Goal: Information Seeking & Learning: Learn about a topic

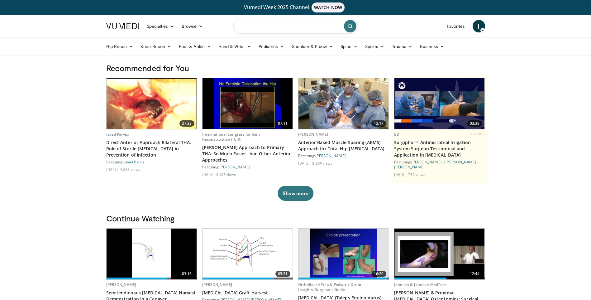
click at [294, 27] on input "Search topics, interventions" at bounding box center [295, 26] width 125 height 15
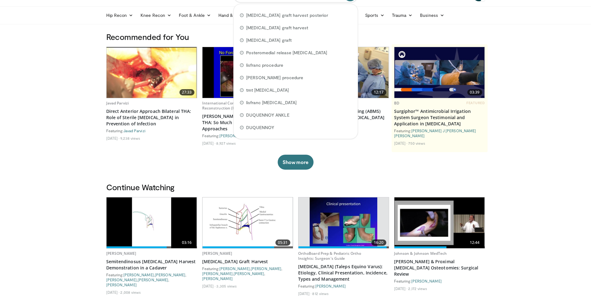
scroll to position [62, 0]
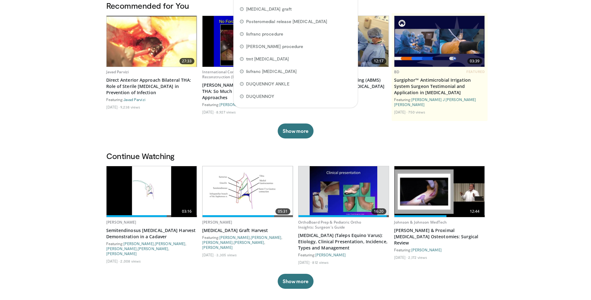
click at [238, 190] on img at bounding box center [248, 191] width 90 height 51
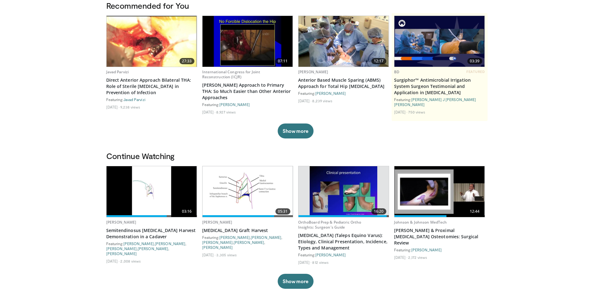
scroll to position [31, 0]
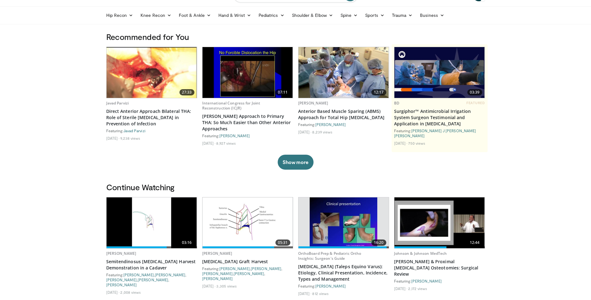
drag, startPoint x: 591, startPoint y: 68, endPoint x: 592, endPoint y: 73, distance: 4.8
click at [591, 73] on html "Vumedi Week 2025 Channel WATCH NOW Specialties Adult & Family Medicine Allergy,…" at bounding box center [295, 119] width 591 height 300
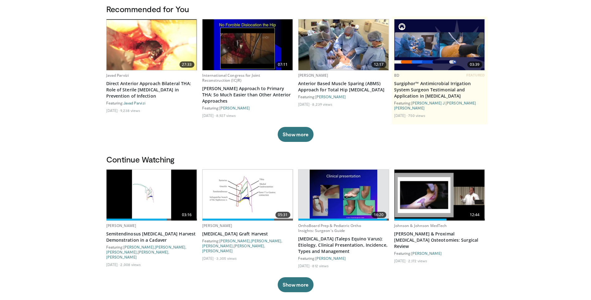
scroll to position [0, 0]
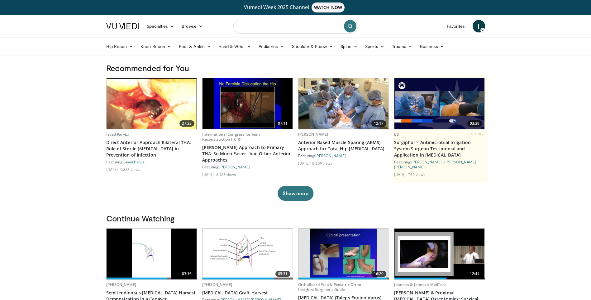
click at [288, 28] on input "Search topics, interventions" at bounding box center [295, 26] width 125 height 15
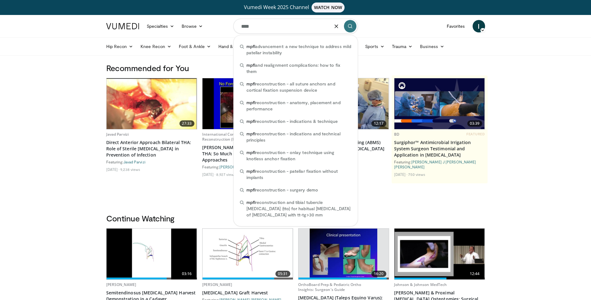
type input "****"
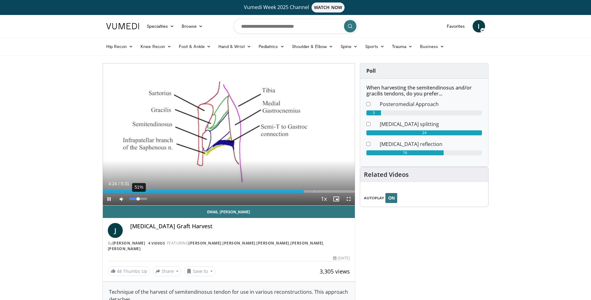
click at [138, 198] on div "51%" at bounding box center [138, 199] width 18 height 2
click at [137, 199] on div "Volume Level" at bounding box center [132, 199] width 7 height 2
click at [110, 189] on div "Loaded : 99.51% 4:28 0:10" at bounding box center [229, 190] width 252 height 6
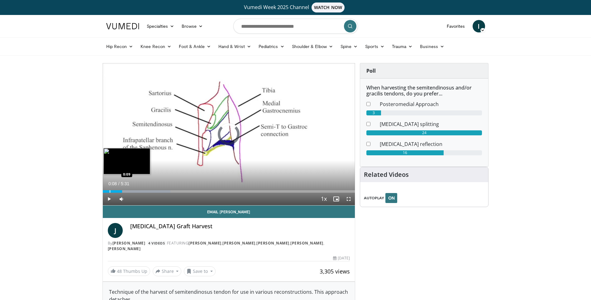
click at [110, 190] on div "Progress Bar" at bounding box center [110, 191] width 1 height 2
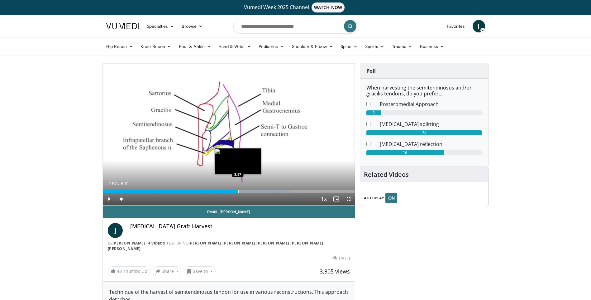
click at [238, 191] on div "Progress Bar" at bounding box center [238, 191] width 1 height 2
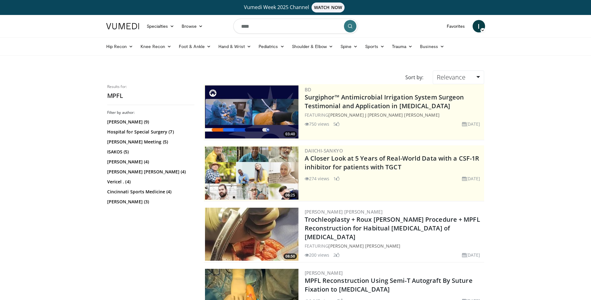
click at [289, 26] on input "****" at bounding box center [295, 26] width 125 height 15
type input "**********"
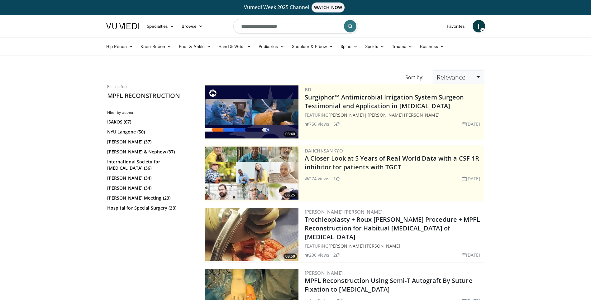
click at [442, 78] on span "Relevance" at bounding box center [451, 77] width 29 height 8
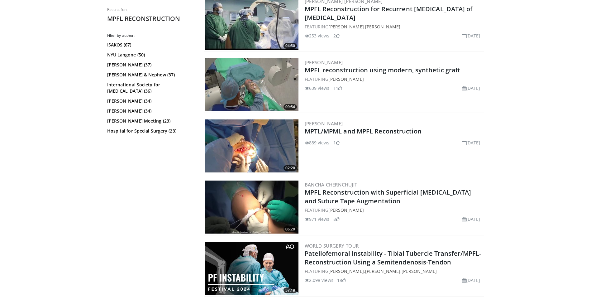
scroll to position [335, 0]
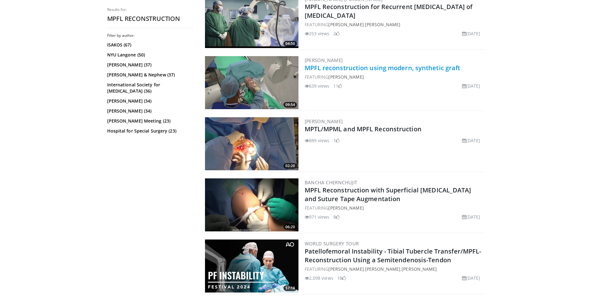
click at [429, 68] on link "MPFL reconstruction using modern, synthetic graft" at bounding box center [383, 68] width 156 height 8
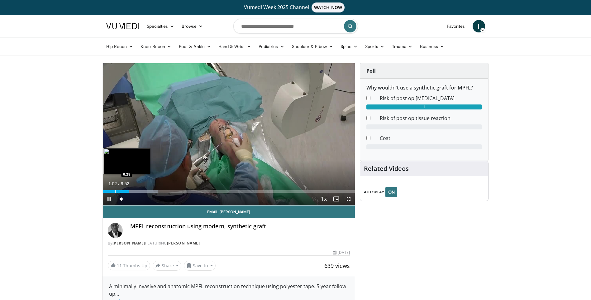
click at [115, 190] on div "Progress Bar" at bounding box center [115, 191] width 1 height 2
click at [108, 191] on div "Progress Bar" at bounding box center [108, 191] width 1 height 2
click at [109, 201] on span "Video Player" at bounding box center [109, 199] width 12 height 12
drag, startPoint x: 108, startPoint y: 200, endPoint x: 108, endPoint y: 204, distance: 3.7
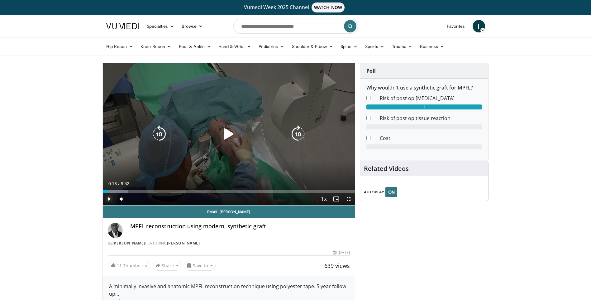
click at [108, 200] on span "Video Player" at bounding box center [109, 199] width 12 height 12
click at [140, 199] on div "58%" at bounding box center [138, 199] width 22 height 12
click at [157, 135] on icon "Video Player" at bounding box center [159, 133] width 17 height 17
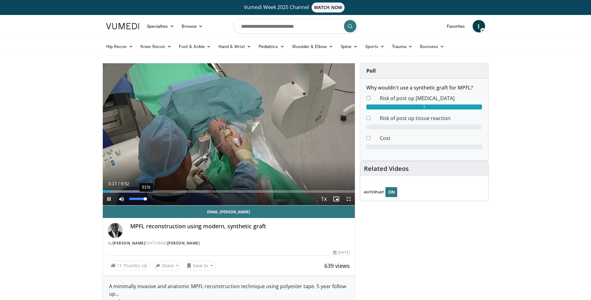
click at [146, 199] on div "91%" at bounding box center [138, 199] width 18 height 2
click at [108, 198] on span "Video Player" at bounding box center [109, 199] width 12 height 12
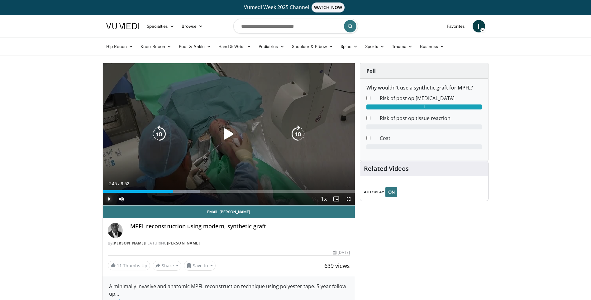
click at [110, 196] on span "Video Player" at bounding box center [109, 199] width 12 height 12
click at [163, 135] on icon "Video Player" at bounding box center [159, 133] width 17 height 17
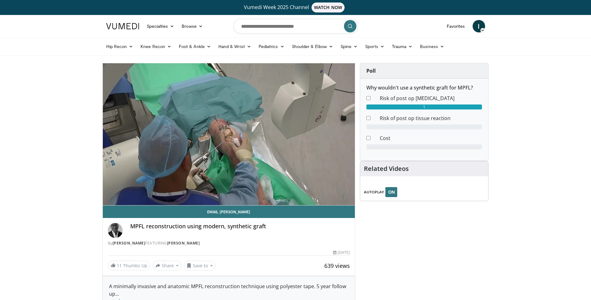
click at [68, 191] on body "Vumedi Week 2025 Channel WATCH NOW Specialties Adult & Family Medicine Allergy,…" at bounding box center [295, 236] width 591 height 473
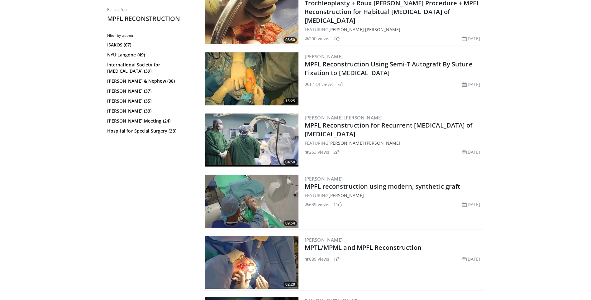
scroll to position [214, 0]
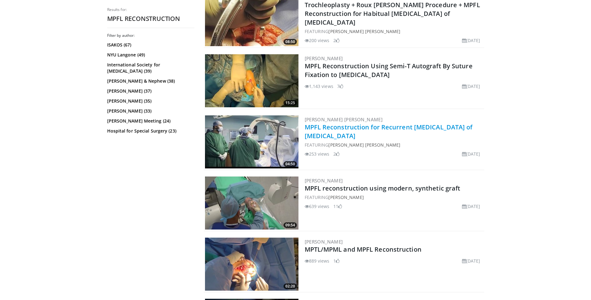
click at [373, 124] on link "MPFL Reconstruction for Recurrent Dislocation of Patella" at bounding box center [389, 131] width 168 height 17
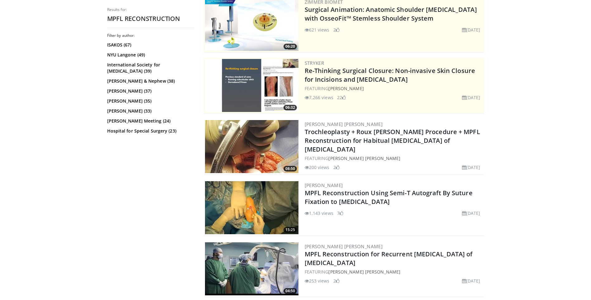
scroll to position [101, 0]
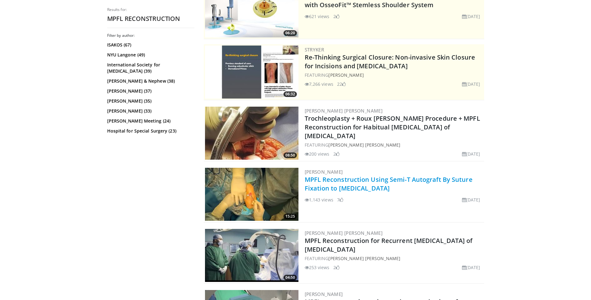
click at [359, 182] on link "MPFL Reconstruction Using Semi-T Autograft By Suture Fixation to Patella" at bounding box center [389, 183] width 168 height 17
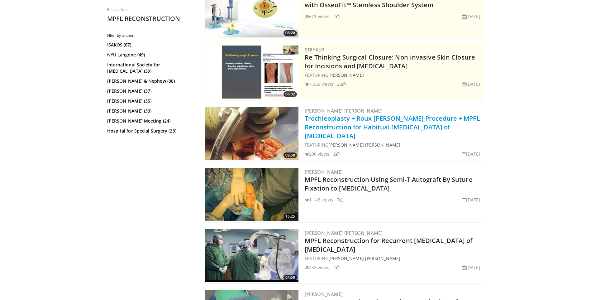
click at [387, 120] on link "Trochleoplasty + Roux [PERSON_NAME] Procedure + MPFL Reconstruction for Habitua…" at bounding box center [392, 127] width 175 height 26
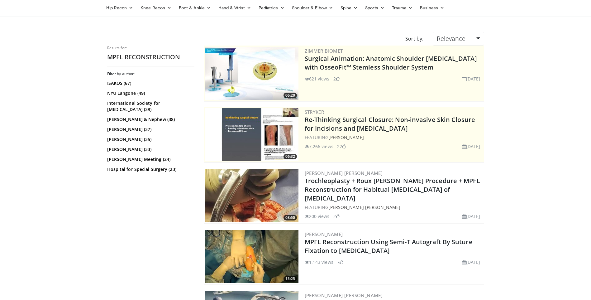
scroll to position [7, 0]
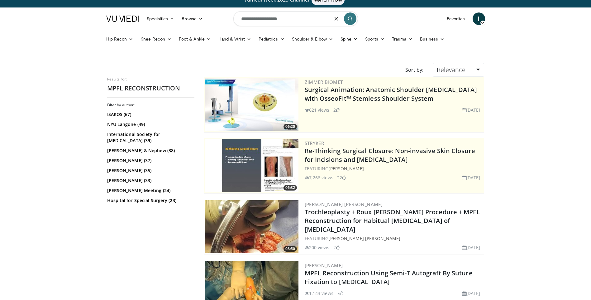
click at [309, 19] on input "**********" at bounding box center [295, 18] width 125 height 15
type input "**********"
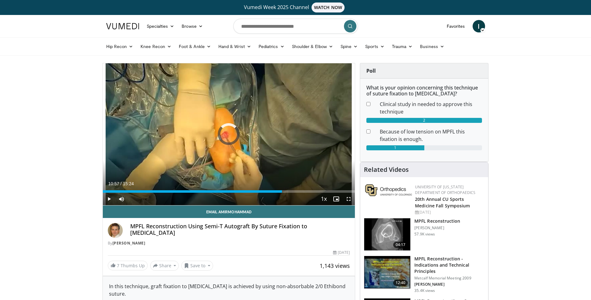
click at [283, 192] on div "Progress Bar" at bounding box center [283, 191] width 1 height 2
click at [297, 192] on div "Progress Bar" at bounding box center [296, 191] width 1 height 2
click at [308, 192] on div "Progress Bar" at bounding box center [308, 191] width 1 height 2
click at [317, 193] on div "Video Player" at bounding box center [316, 199] width 1 height 12
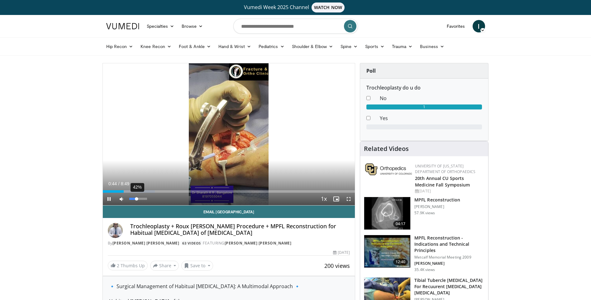
click at [137, 198] on div "42%" at bounding box center [138, 199] width 18 height 2
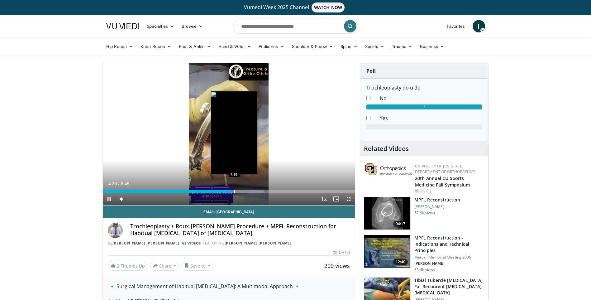
click at [234, 191] on div "Progress Bar" at bounding box center [234, 191] width 1 height 2
click at [238, 191] on div "Progress Bar" at bounding box center [238, 191] width 1 height 2
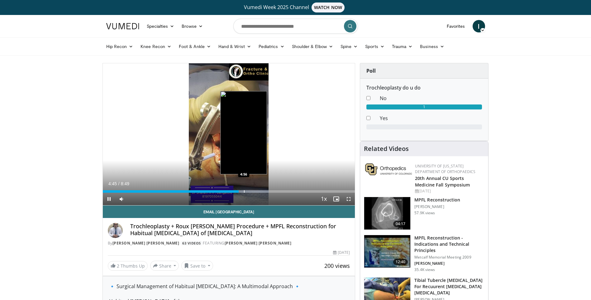
click at [244, 190] on div "Loaded : 65.95% 4:45 4:56" at bounding box center [229, 190] width 252 height 6
click at [248, 191] on div "Progress Bar" at bounding box center [248, 191] width 1 height 2
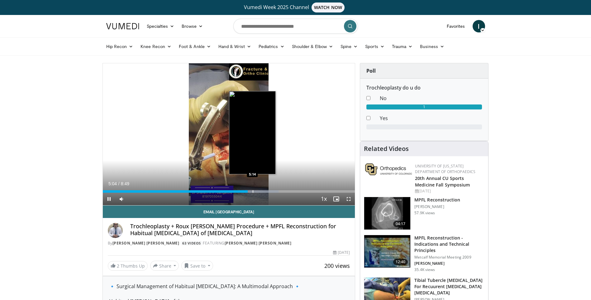
click at [253, 191] on div "Progress Bar" at bounding box center [253, 191] width 1 height 2
click at [256, 191] on div "Progress Bar" at bounding box center [256, 191] width 1 height 2
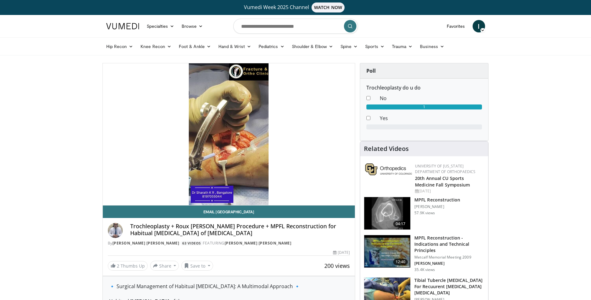
click at [260, 192] on div "10 seconds Tap to unmute" at bounding box center [229, 134] width 252 height 142
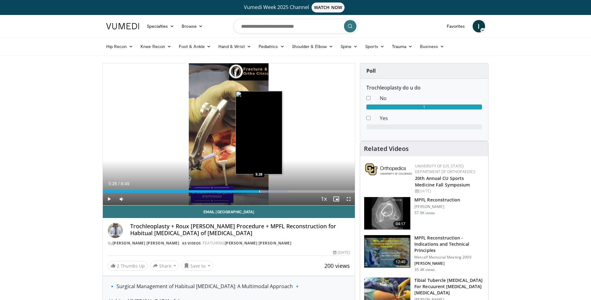
click at [259, 192] on div "Progress Bar" at bounding box center [259, 191] width 1 height 2
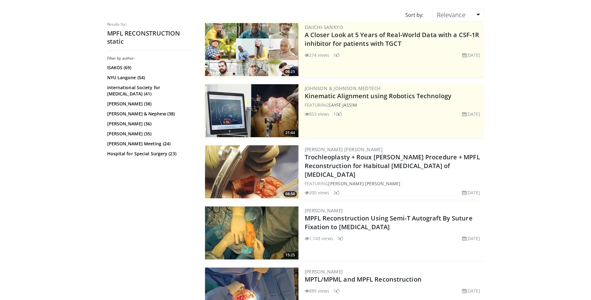
scroll to position [93, 0]
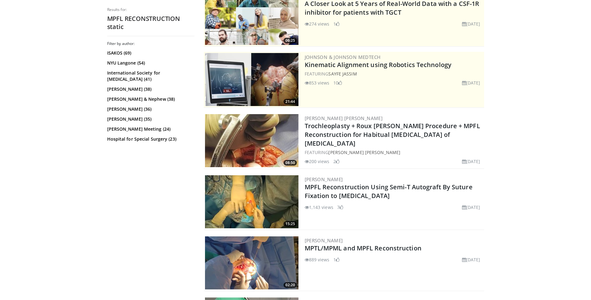
click at [336, 191] on h2 "MPFL Reconstruction Using Semi-T Autograft By Suture Fixation to [MEDICAL_DATA]" at bounding box center [394, 191] width 178 height 17
click at [339, 189] on link "MPFL Reconstruction Using Semi-T Autograft By Suture Fixation to [MEDICAL_DATA]" at bounding box center [389, 191] width 168 height 17
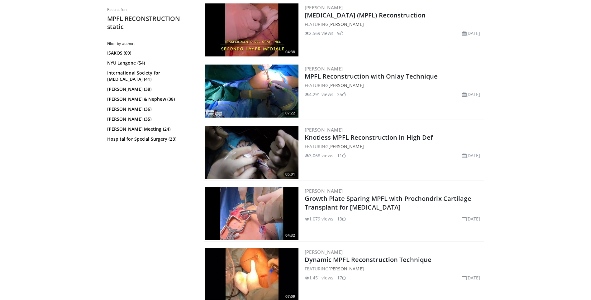
scroll to position [818, 0]
